Goal: Check status

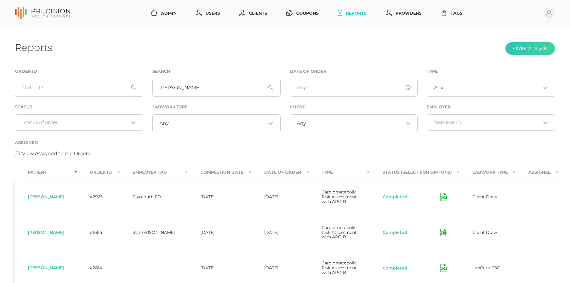
scroll to position [60, 0]
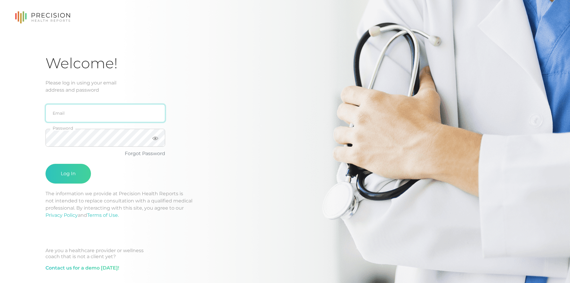
click at [116, 109] on input "email" at bounding box center [106, 113] width 120 height 18
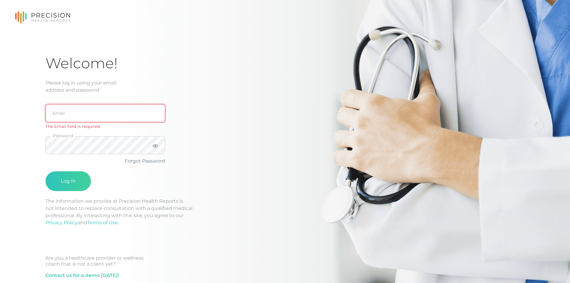
type input "[EMAIL_ADDRESS][DOMAIN_NAME]"
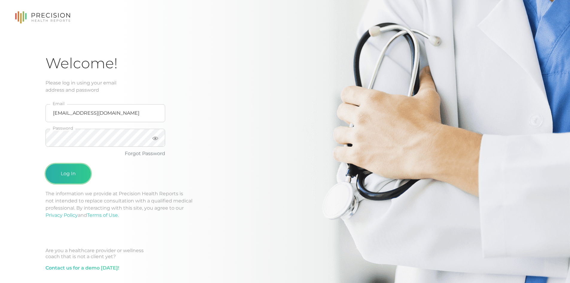
click at [65, 173] on button "Log In" at bounding box center [69, 174] width 46 height 20
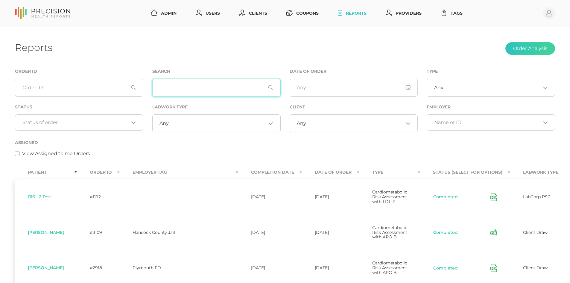
click at [214, 86] on input "text" at bounding box center [216, 88] width 128 height 18
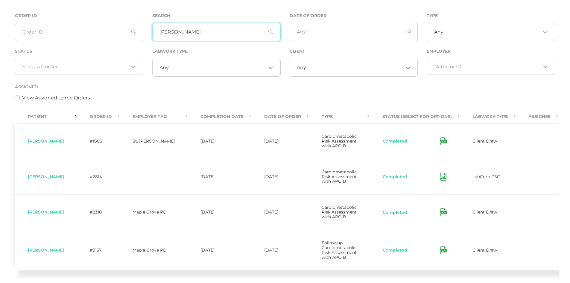
scroll to position [60, 0]
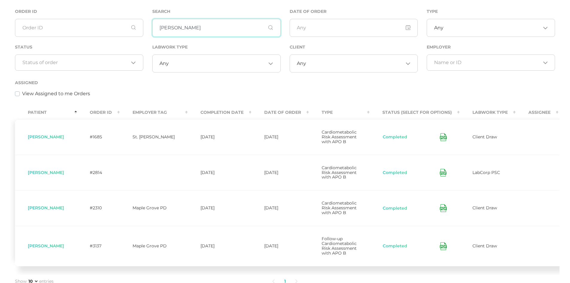
type input "[PERSON_NAME]"
click at [49, 175] on span "[PERSON_NAME]" at bounding box center [46, 172] width 36 height 5
drag, startPoint x: 50, startPoint y: 180, endPoint x: 86, endPoint y: 177, distance: 35.5
click at [86, 177] on tr "[PERSON_NAME] #2814 [DATE] [DATE] Cardiometabolic Risk Assessment with APO B Co…" at bounding box center [310, 173] width 590 height 36
click at [69, 183] on td "[PERSON_NAME]" at bounding box center [46, 173] width 62 height 36
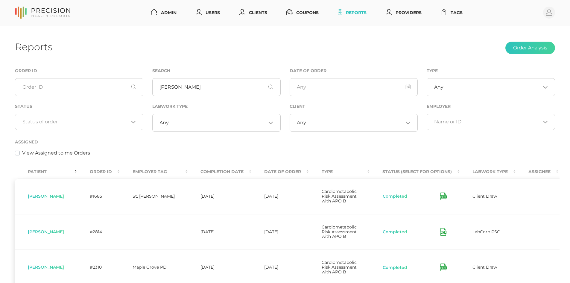
scroll to position [0, 0]
